Goal: Navigation & Orientation: Find specific page/section

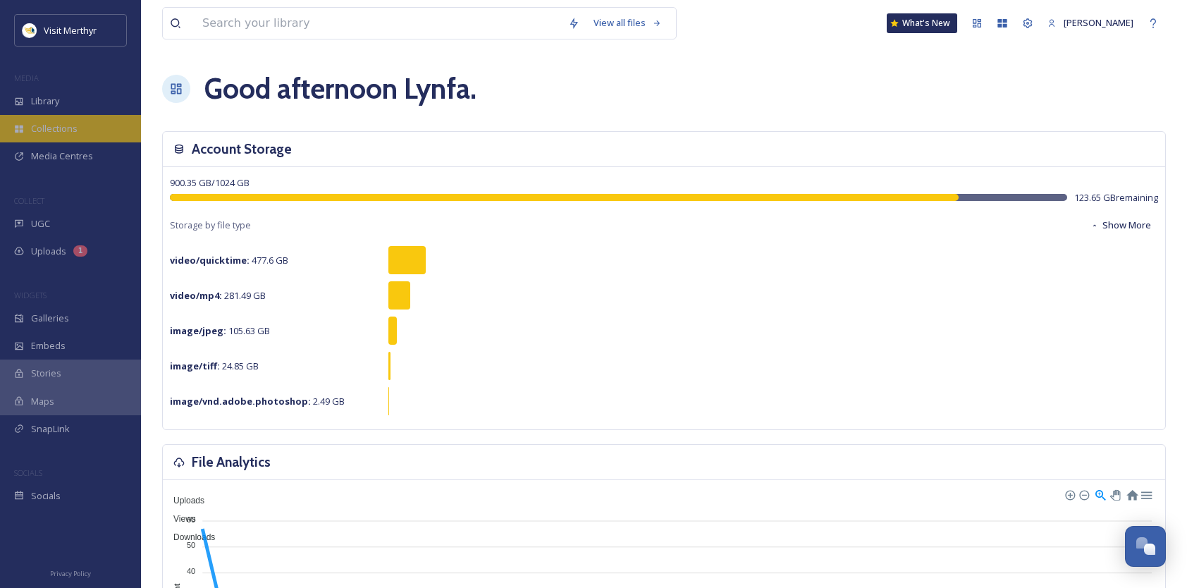
click at [68, 134] on span "Collections" at bounding box center [54, 128] width 47 height 13
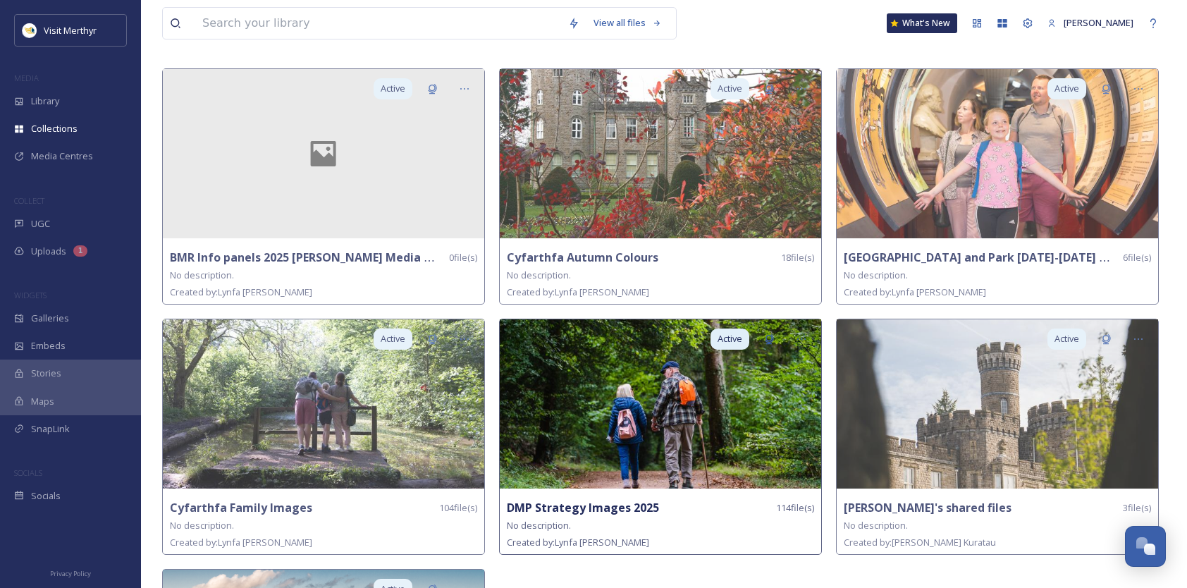
scroll to position [211, 0]
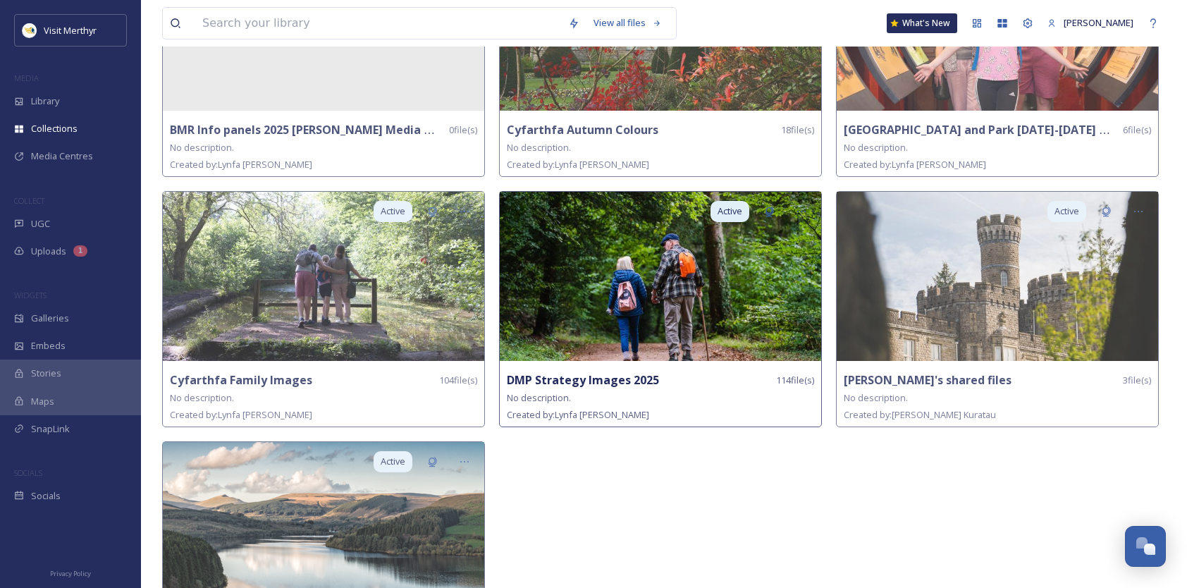
click at [636, 254] on img at bounding box center [660, 276] width 321 height 169
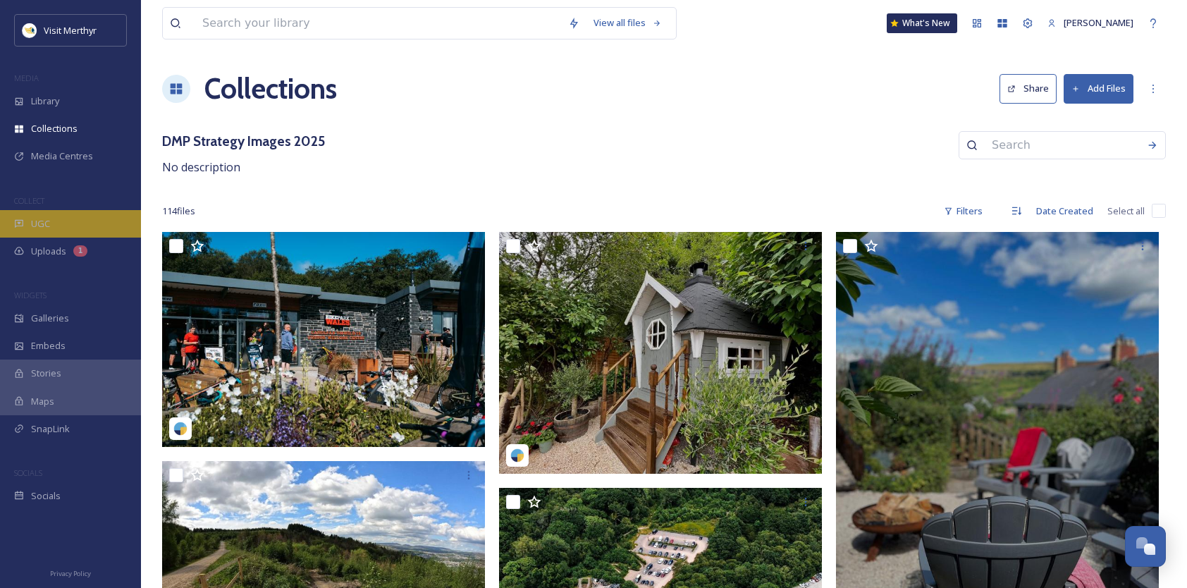
click at [58, 214] on div "UGC" at bounding box center [70, 223] width 141 height 27
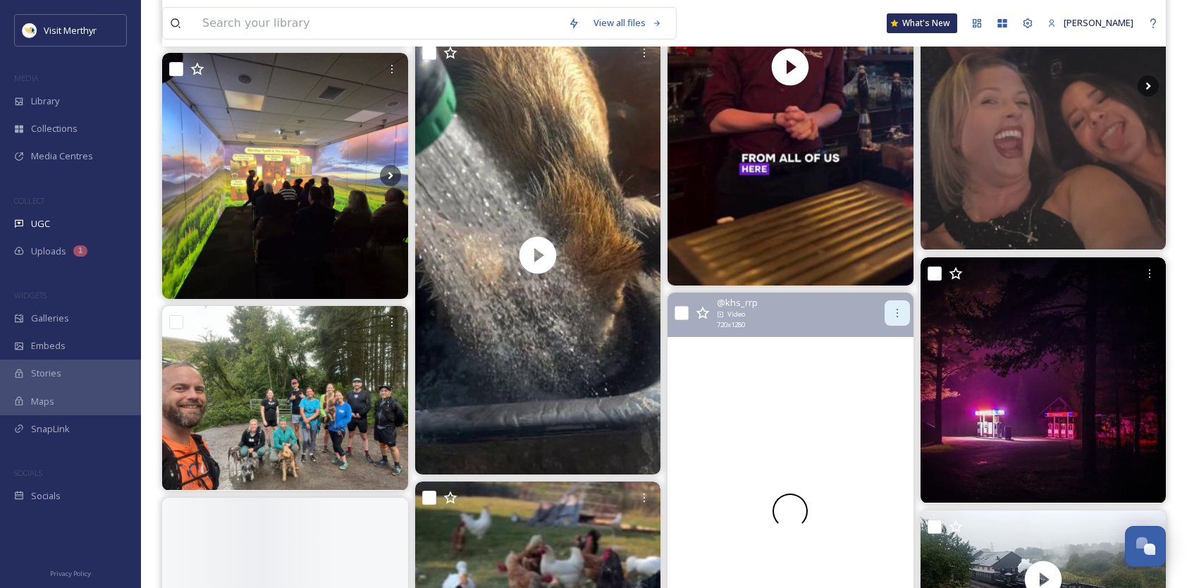
scroll to position [2044, 0]
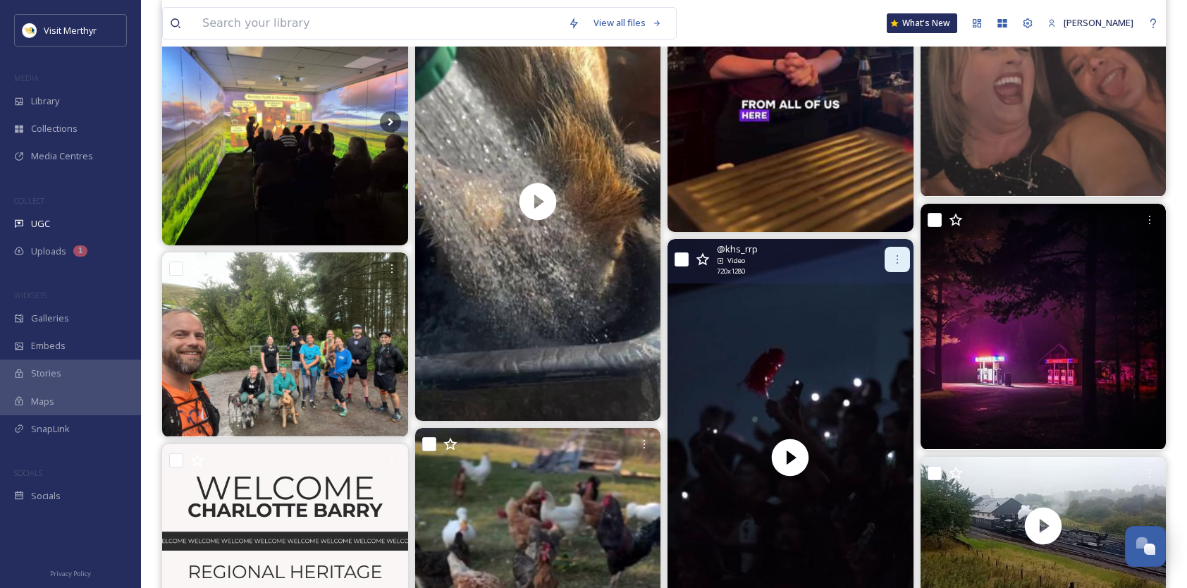
click at [893, 260] on icon at bounding box center [896, 259] width 11 height 11
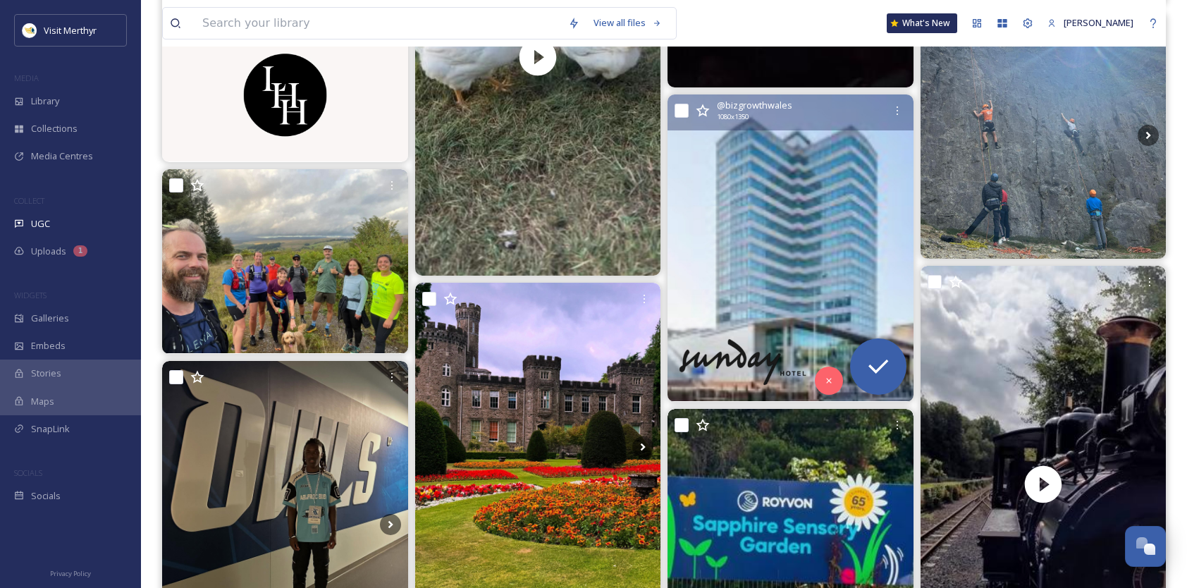
scroll to position [2678, 0]
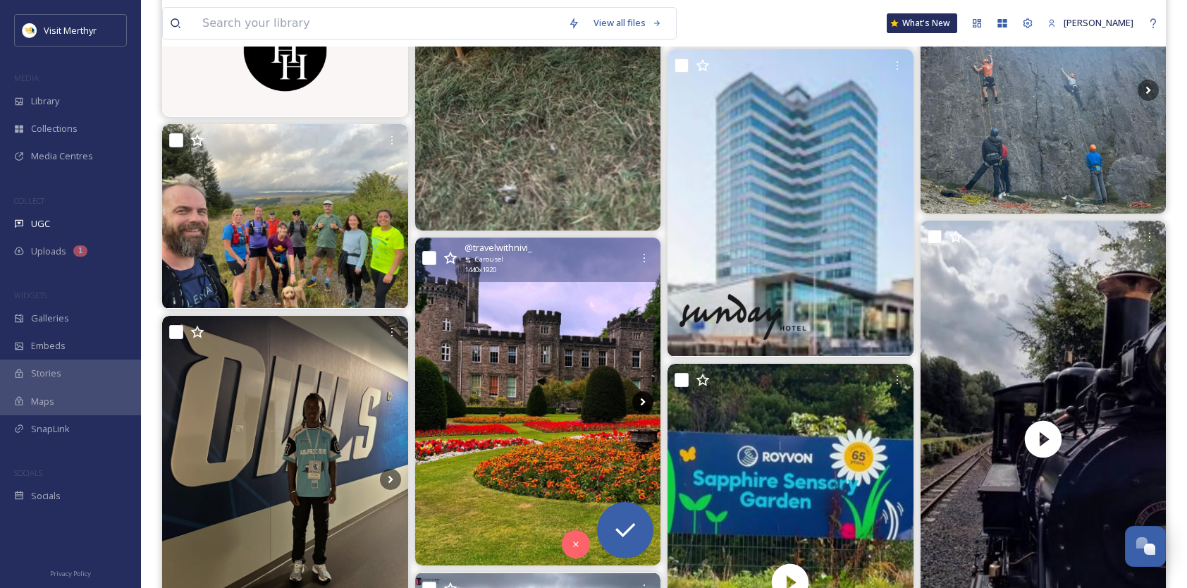
click at [638, 402] on icon at bounding box center [642, 401] width 21 height 21
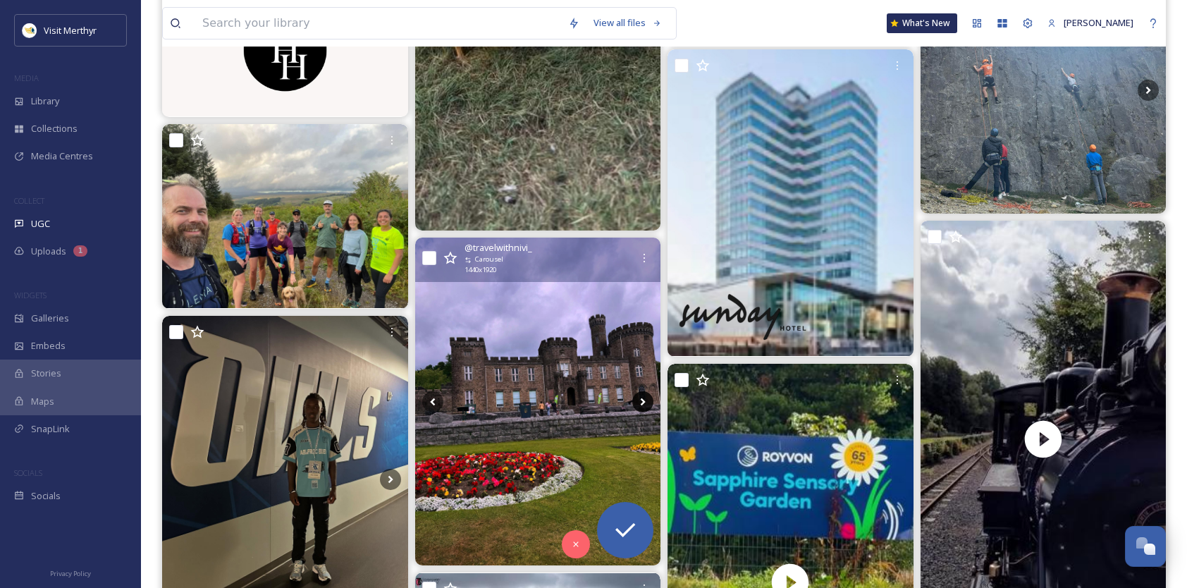
click at [644, 402] on icon at bounding box center [642, 401] width 21 height 21
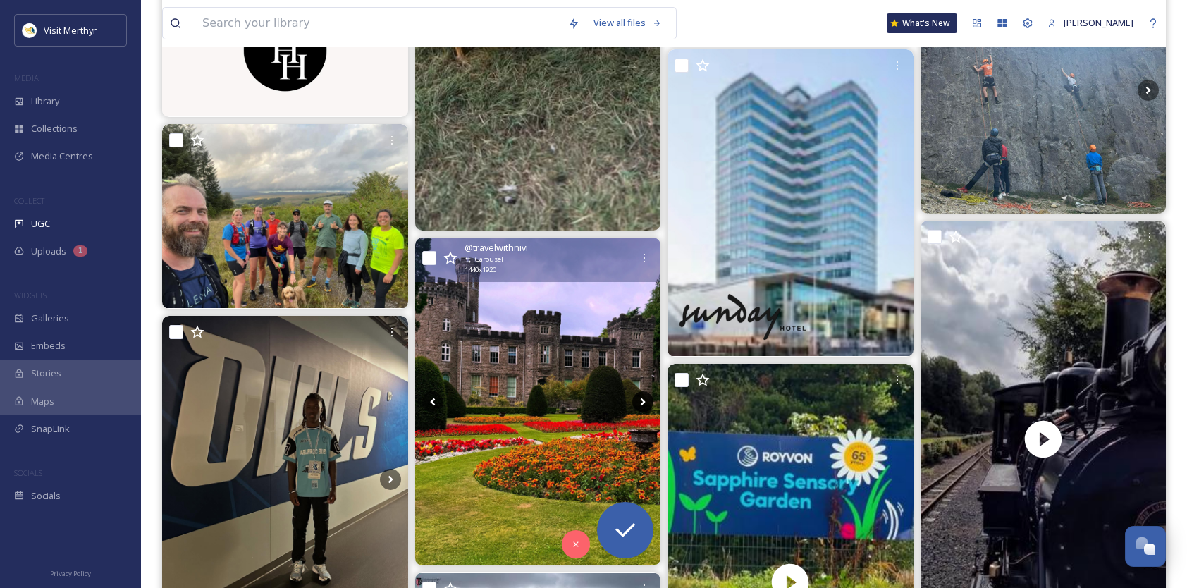
click at [644, 402] on icon at bounding box center [642, 401] width 21 height 21
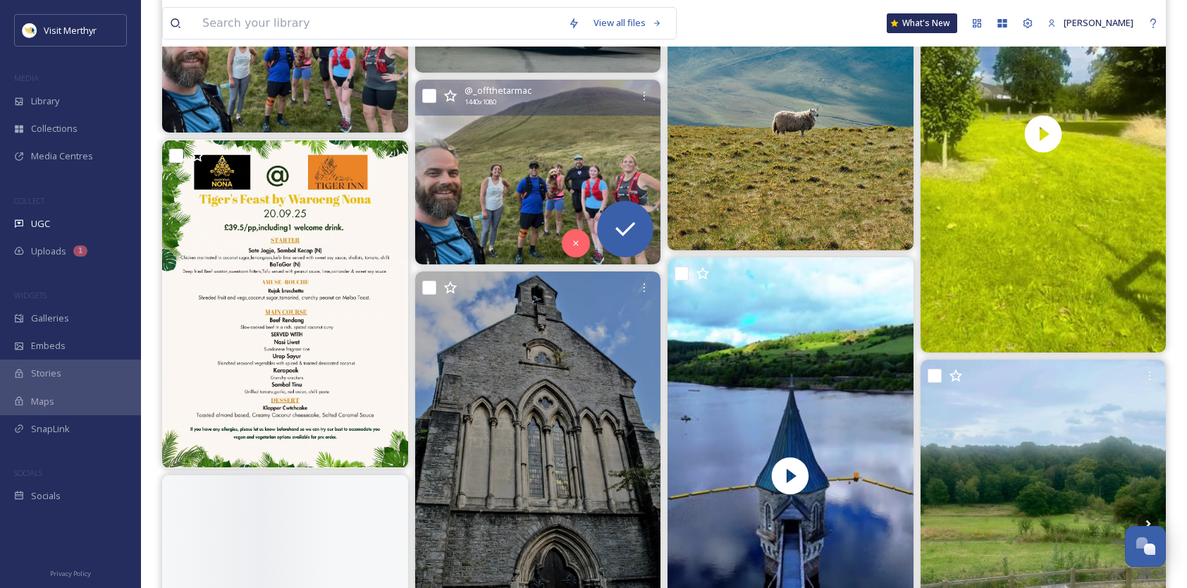
scroll to position [5426, 0]
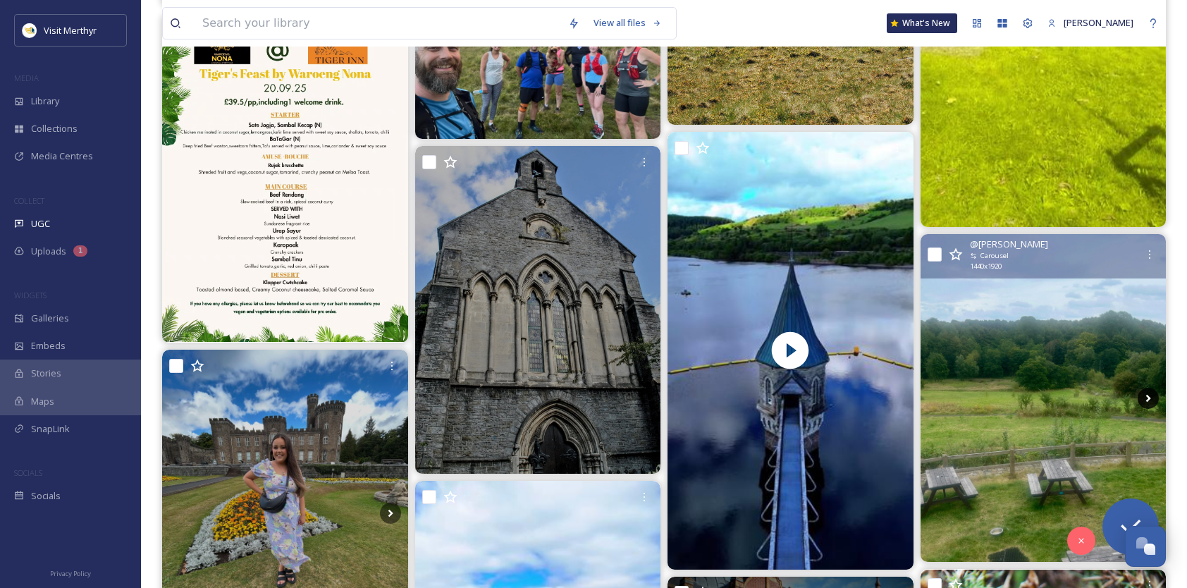
click at [1145, 400] on icon at bounding box center [1147, 398] width 21 height 21
click at [1149, 397] on icon at bounding box center [1148, 398] width 5 height 8
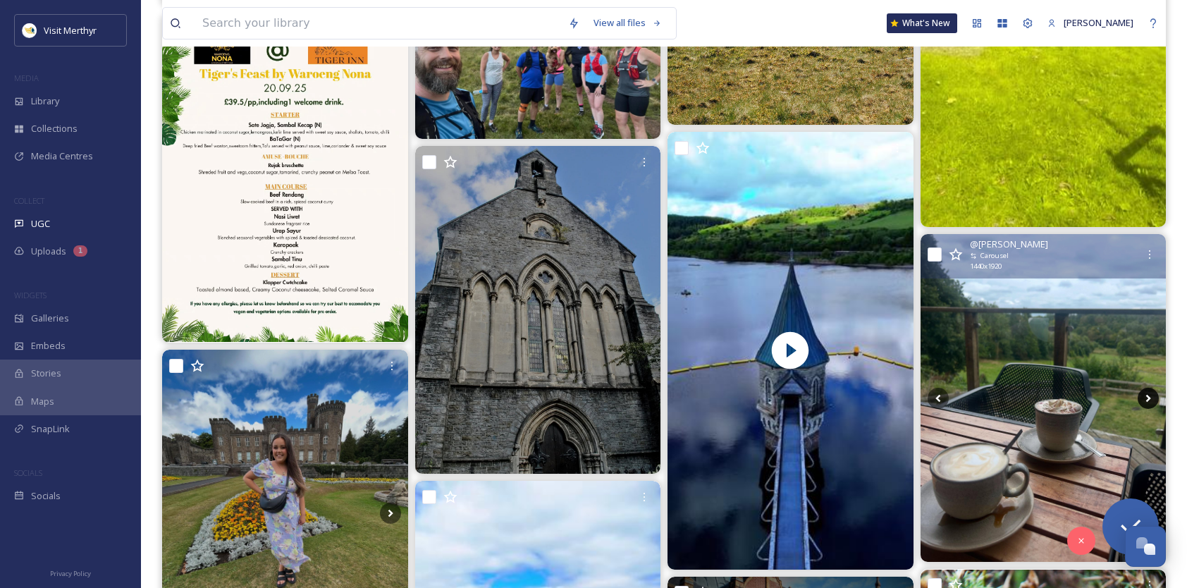
click at [1149, 397] on icon at bounding box center [1148, 398] width 5 height 8
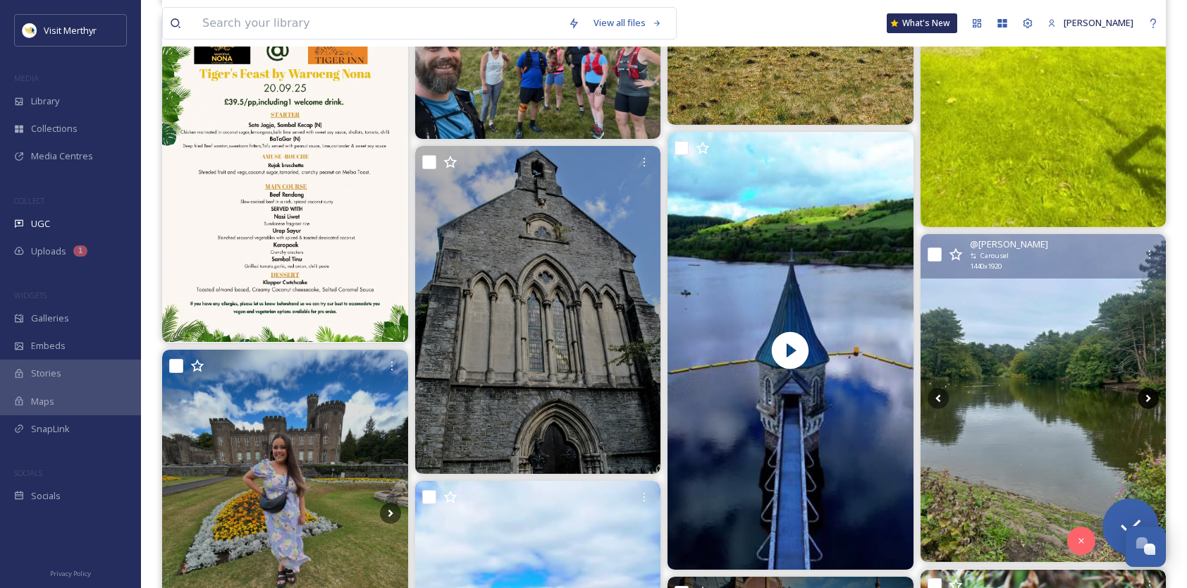
click at [1149, 397] on icon at bounding box center [1148, 398] width 5 height 8
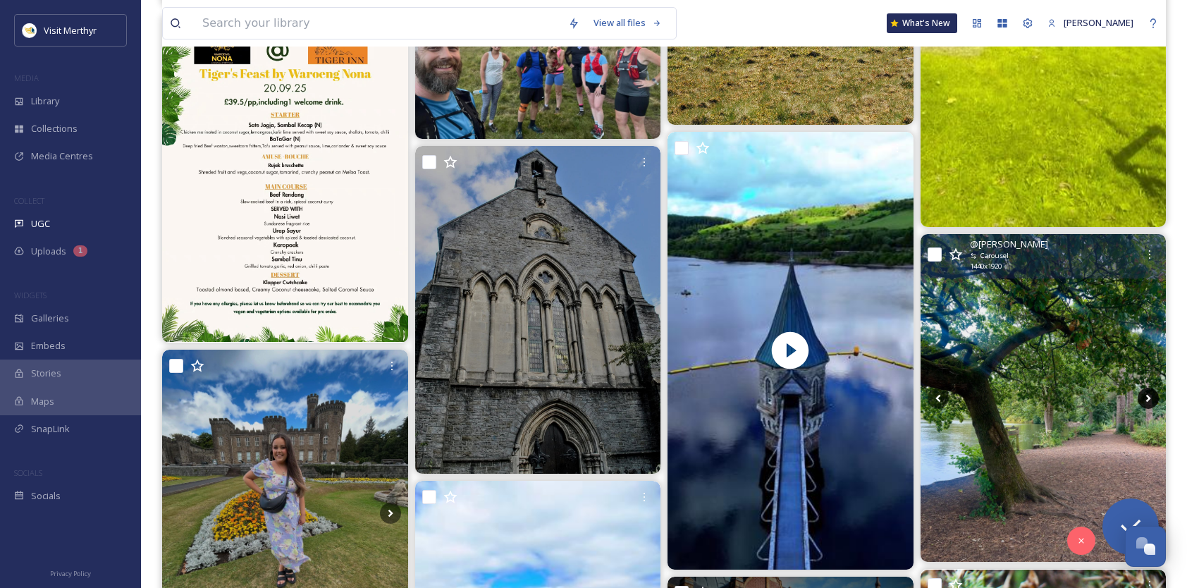
click at [1149, 395] on icon at bounding box center [1148, 398] width 5 height 8
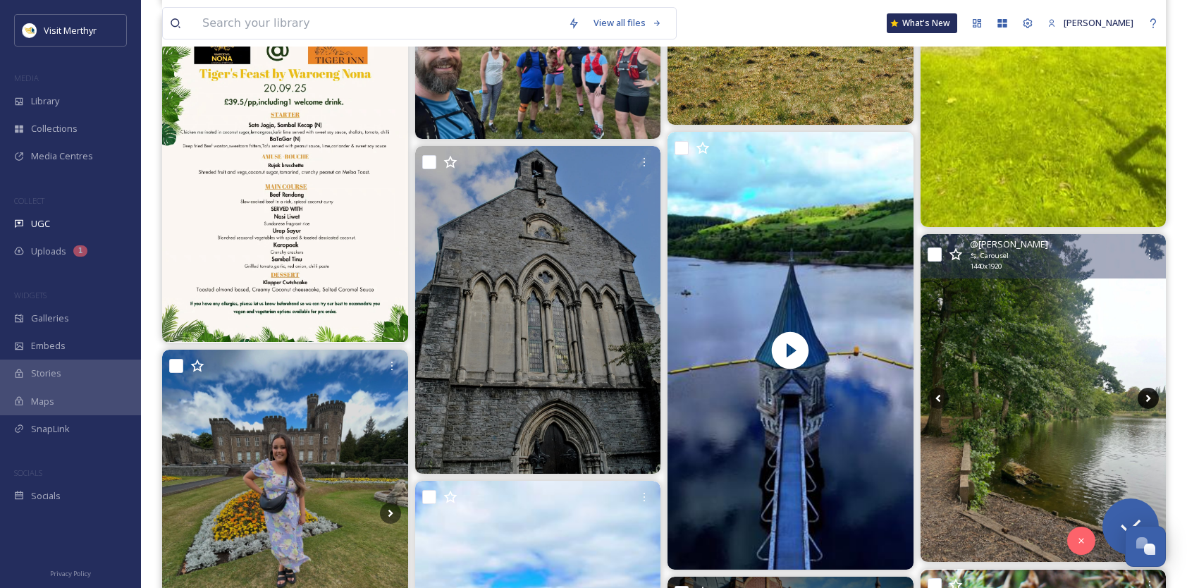
click at [1149, 395] on icon at bounding box center [1148, 398] width 5 height 8
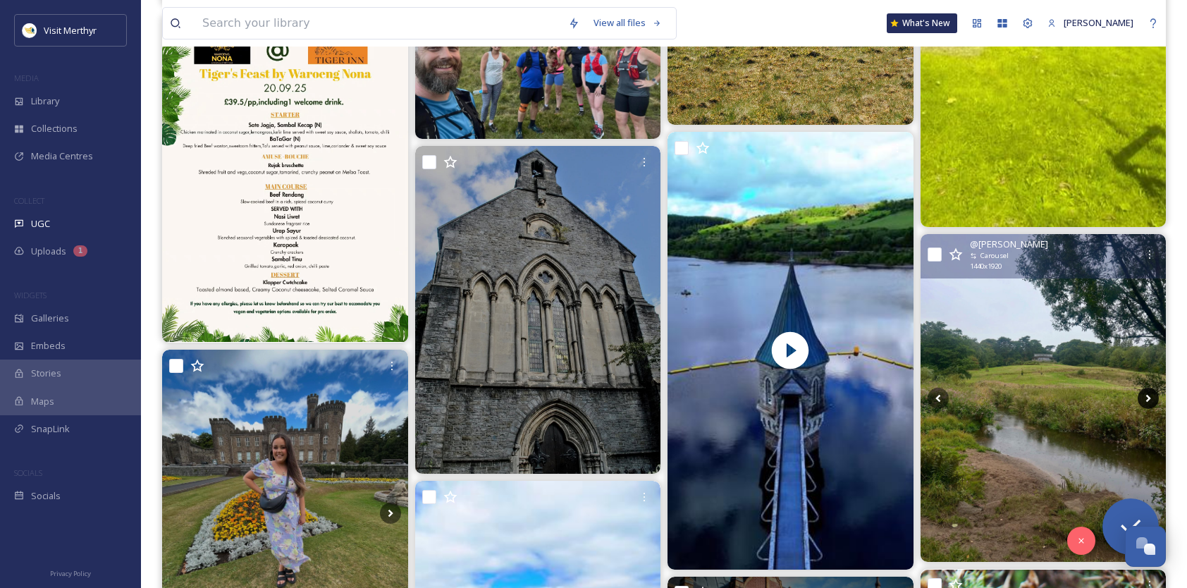
click at [1149, 395] on icon at bounding box center [1148, 398] width 5 height 8
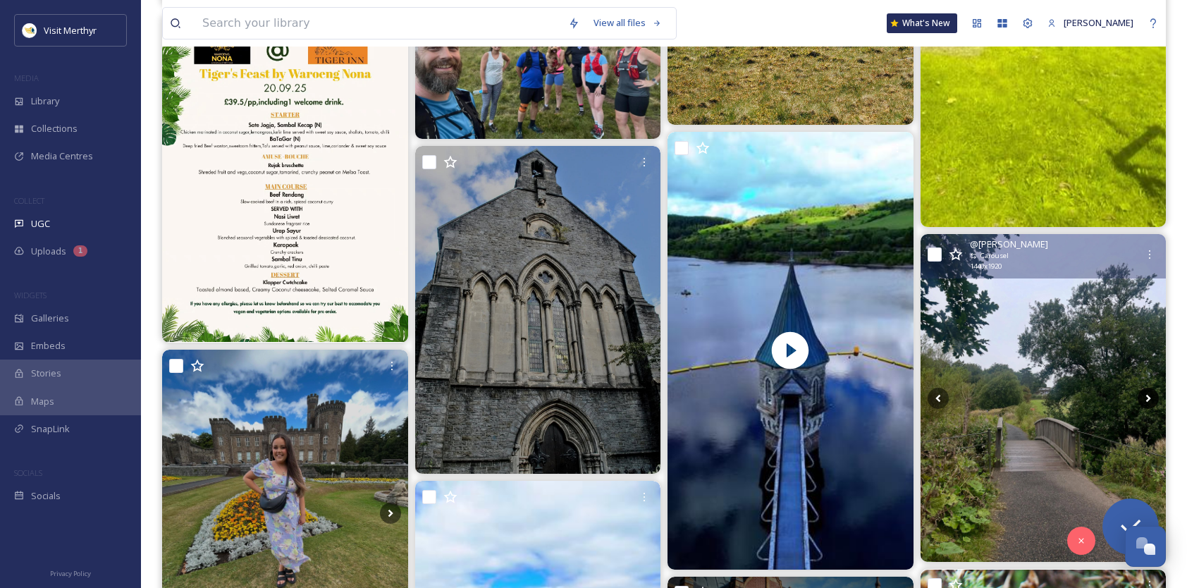
click at [1152, 400] on icon at bounding box center [1147, 398] width 21 height 21
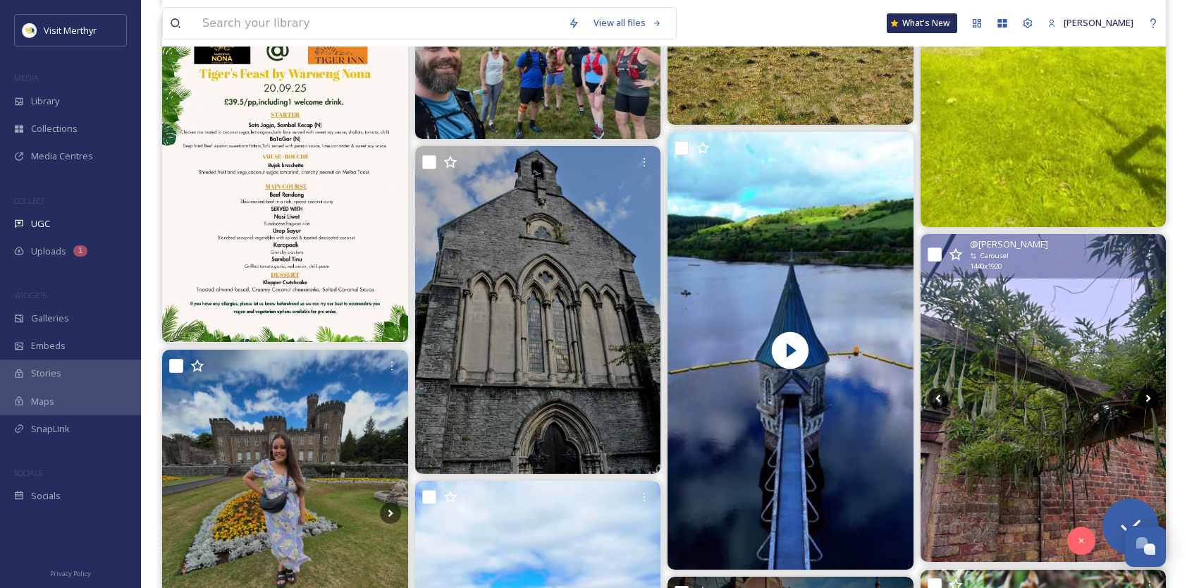
click at [1149, 400] on icon at bounding box center [1147, 398] width 21 height 21
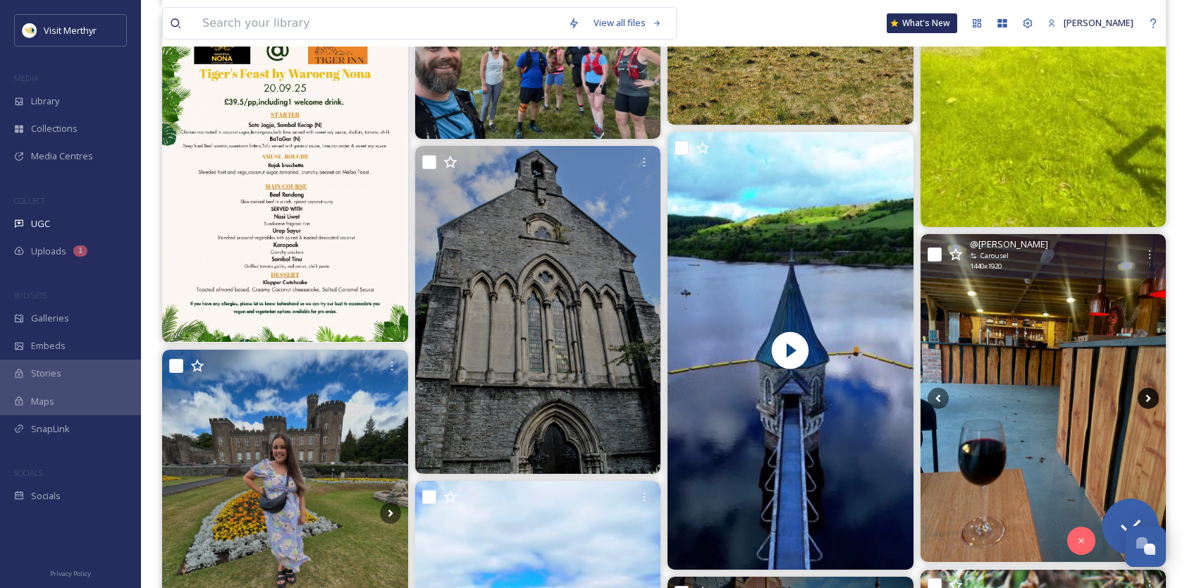
click at [1149, 400] on icon at bounding box center [1147, 398] width 21 height 21
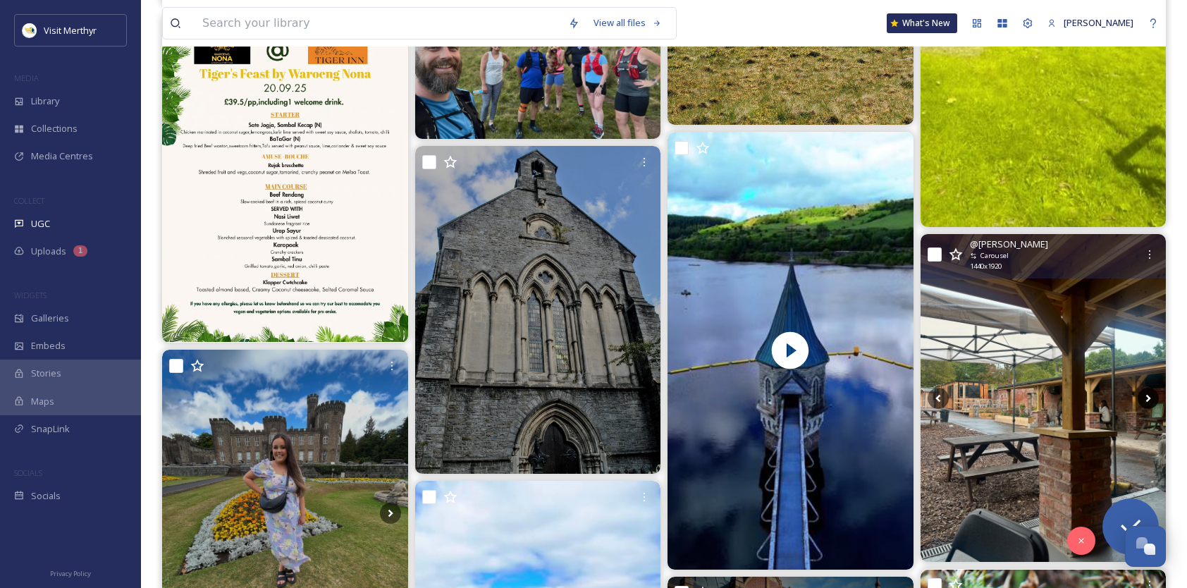
click at [1149, 400] on icon at bounding box center [1147, 398] width 21 height 21
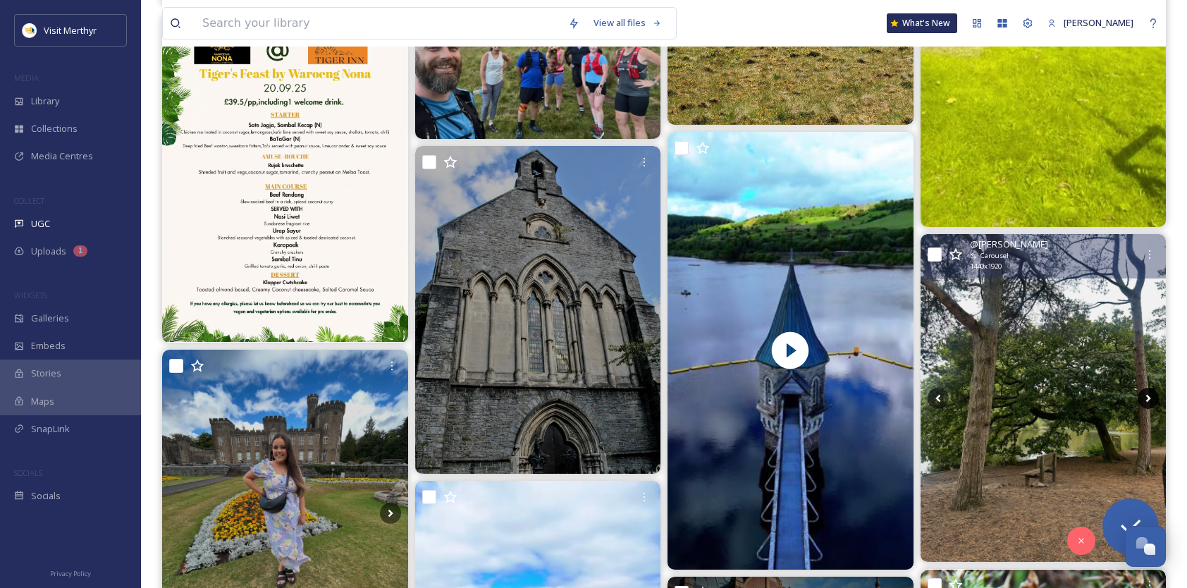
click at [1149, 400] on icon at bounding box center [1147, 398] width 21 height 21
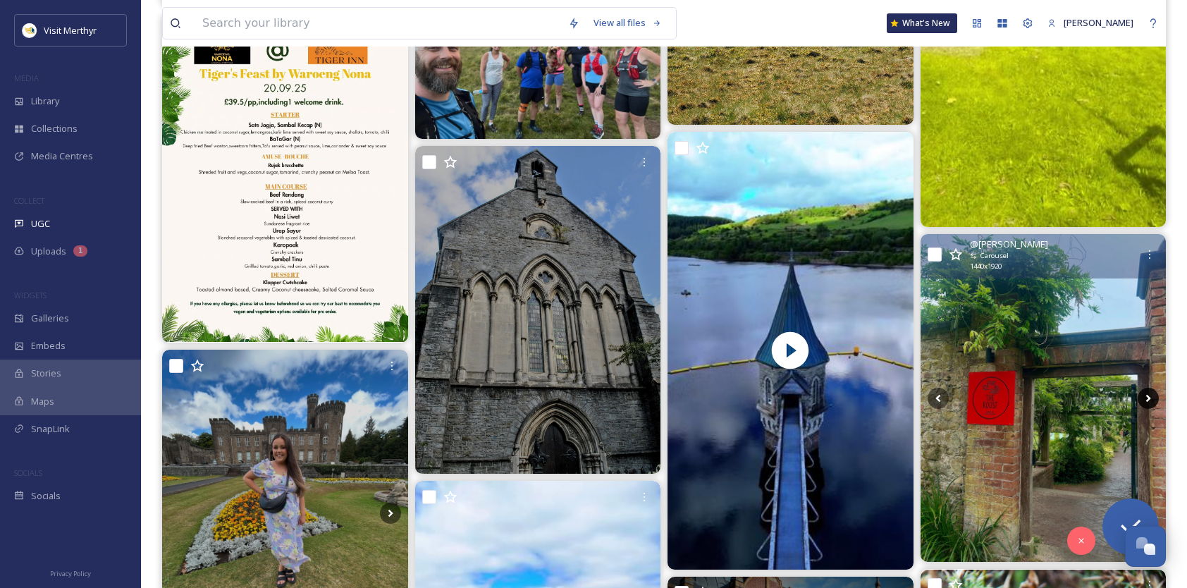
click at [1149, 400] on icon at bounding box center [1147, 398] width 21 height 21
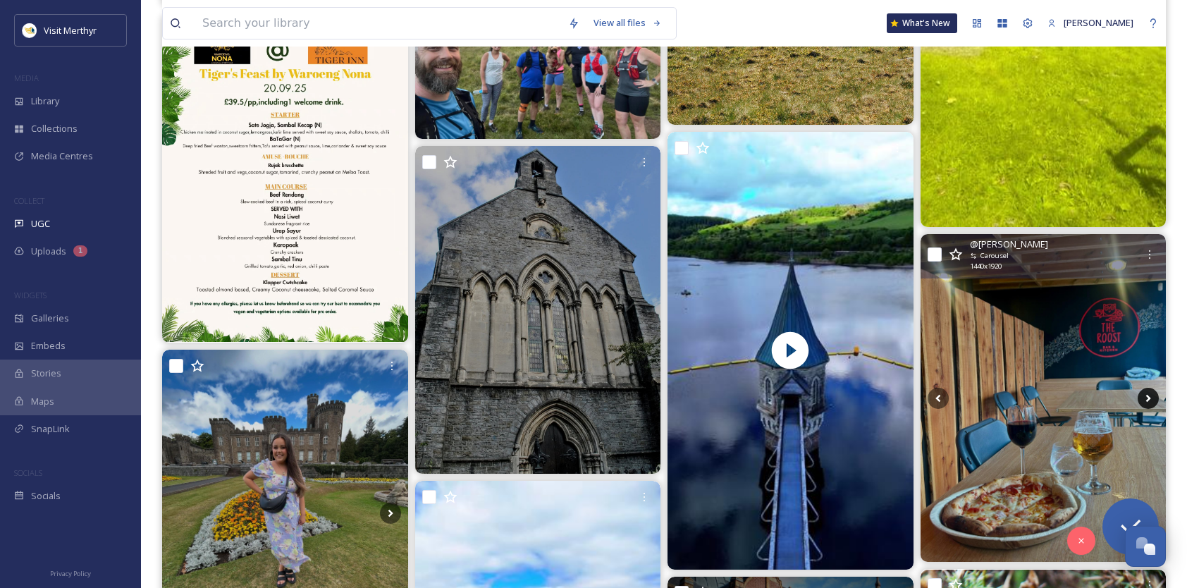
click at [1149, 400] on icon at bounding box center [1147, 398] width 21 height 21
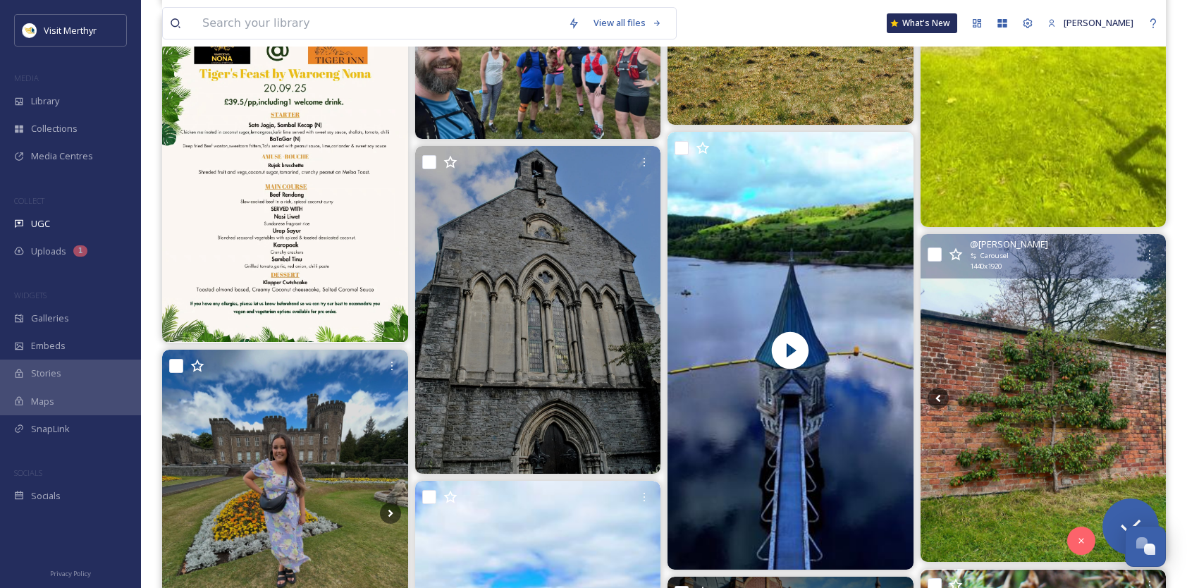
click at [1149, 400] on icon at bounding box center [1147, 398] width 21 height 21
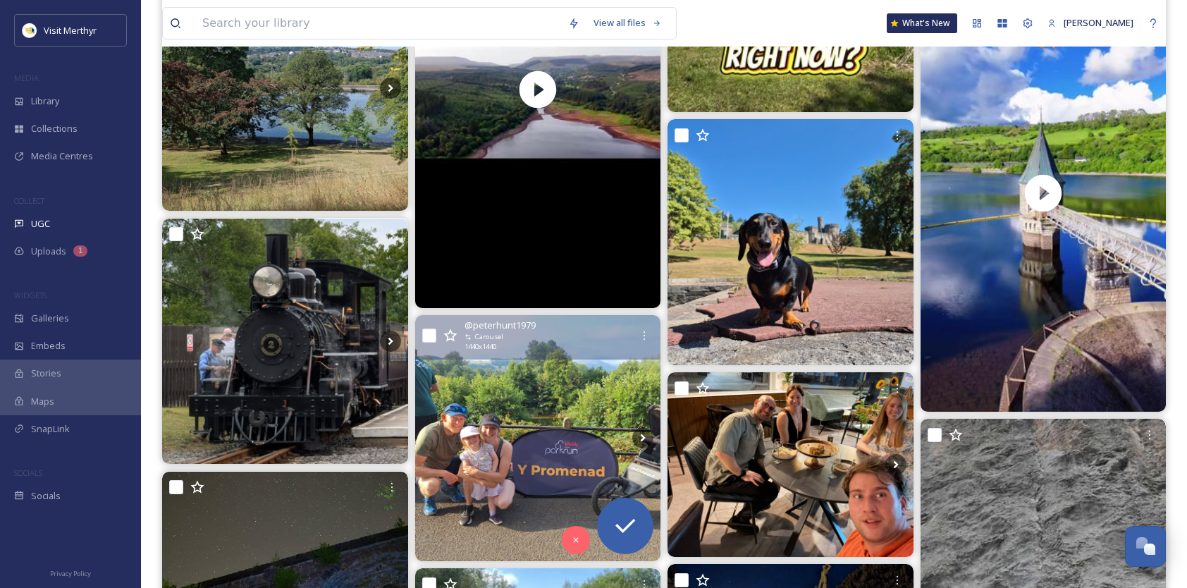
scroll to position [6977, 0]
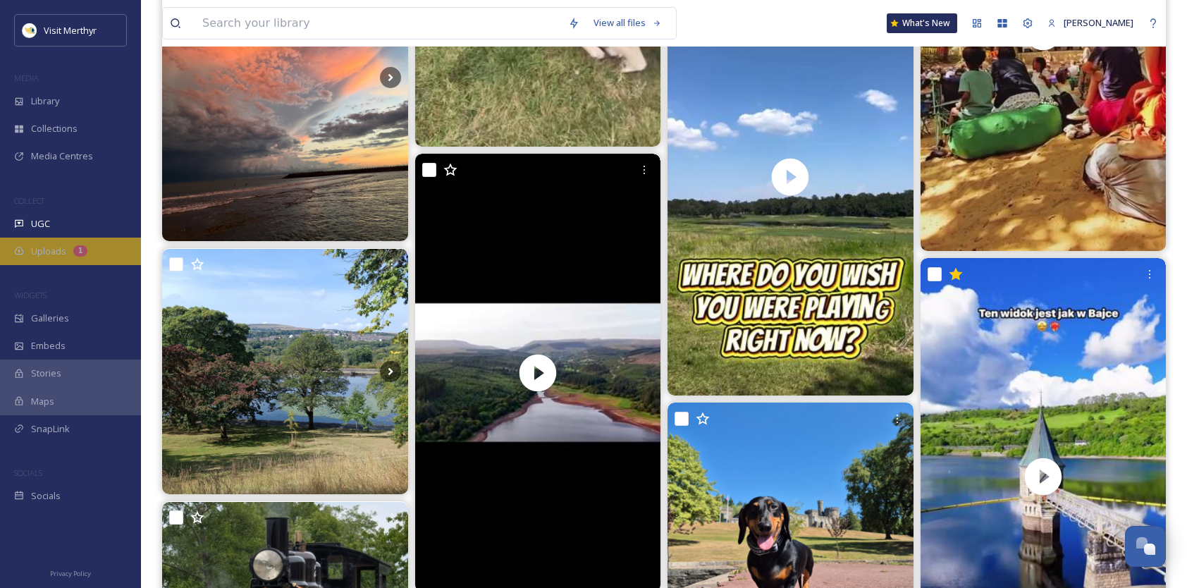
click at [54, 249] on span "Uploads" at bounding box center [48, 251] width 35 height 13
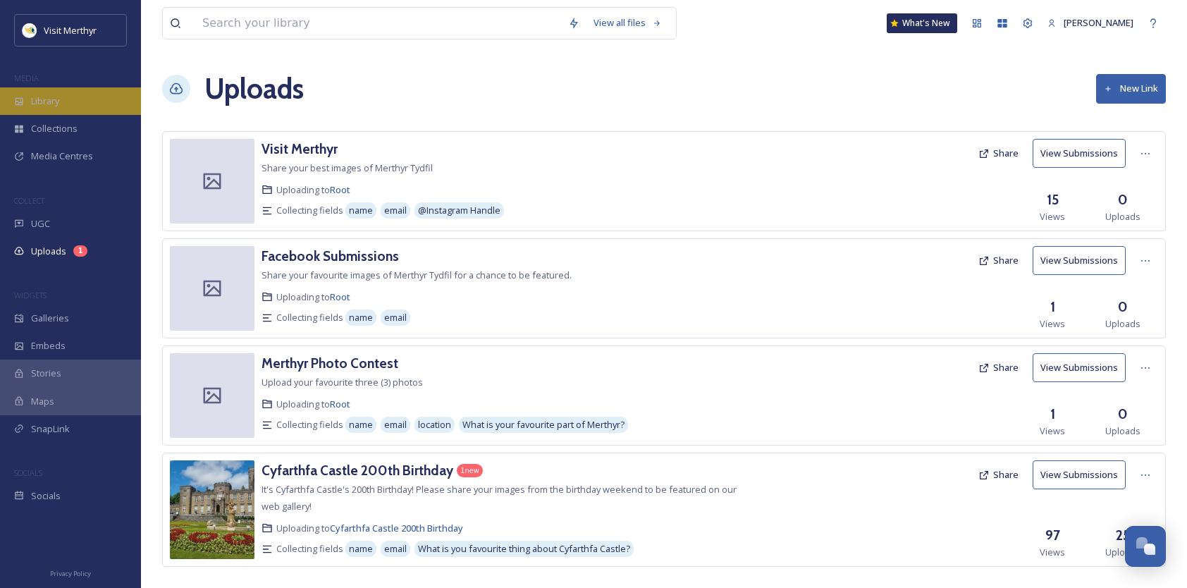
click at [59, 103] on span "Library" at bounding box center [45, 100] width 28 height 13
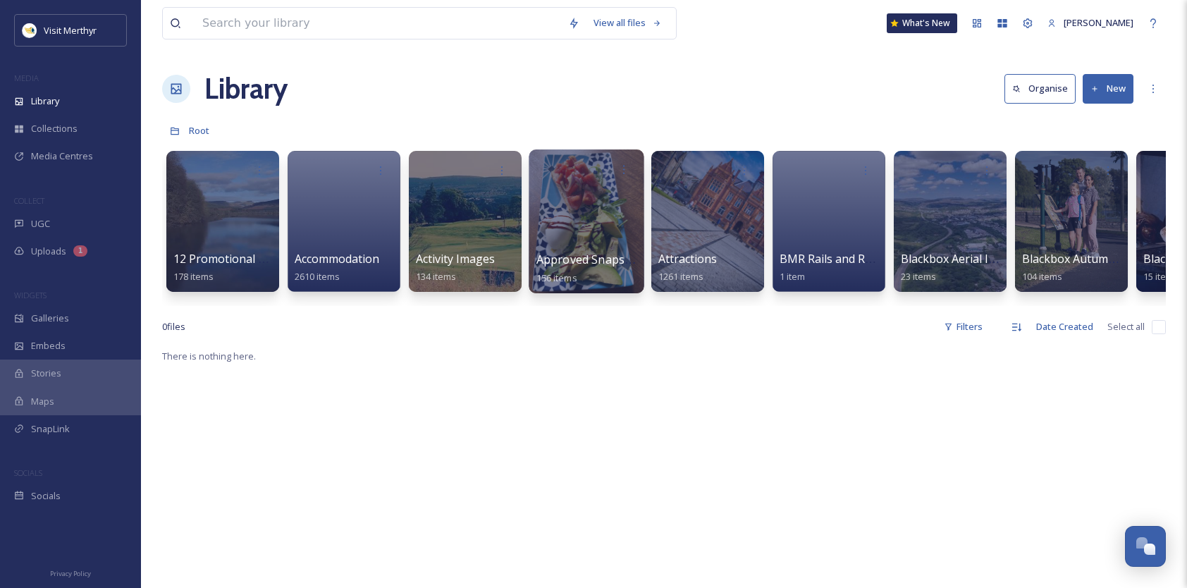
click at [599, 262] on span "Approved Snapsea Images" at bounding box center [608, 260] width 144 height 16
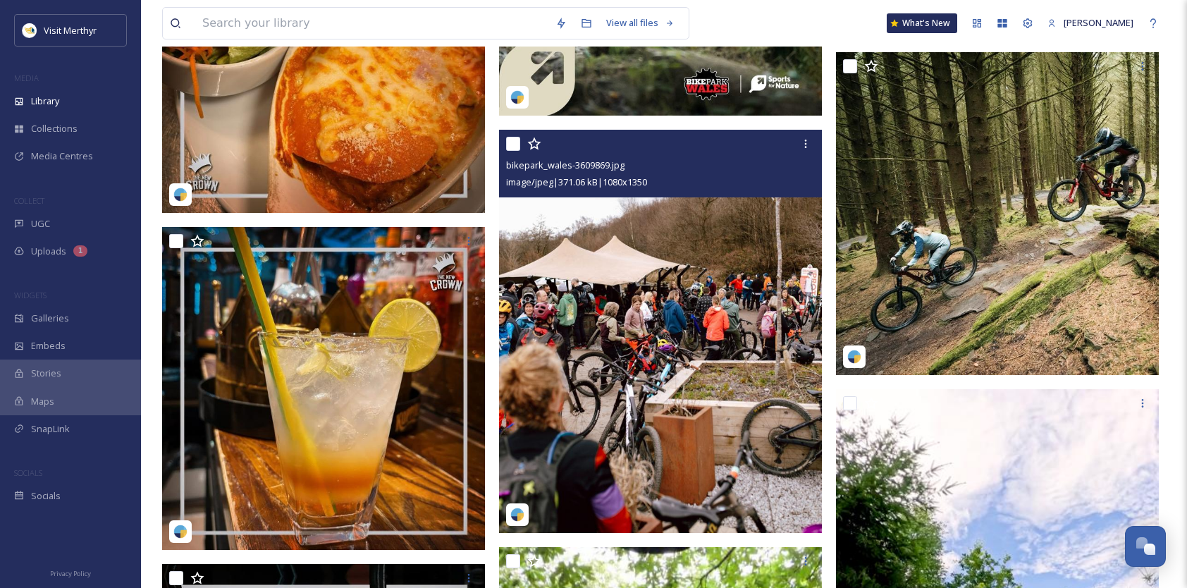
scroll to position [10571, 0]
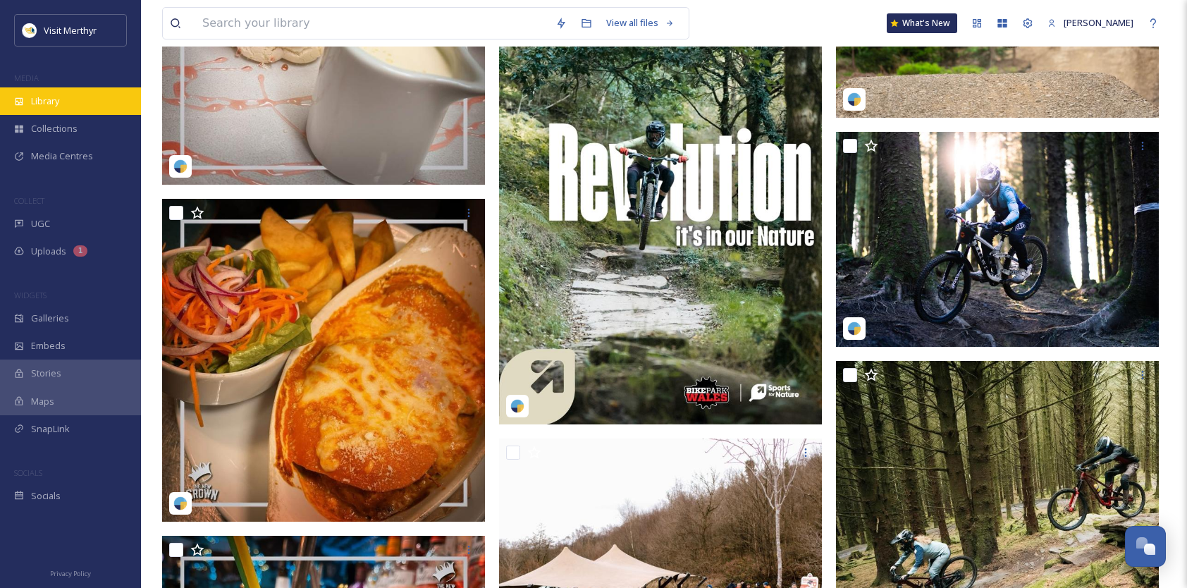
click at [65, 100] on div "Library" at bounding box center [70, 100] width 141 height 27
